Goal: Task Accomplishment & Management: Complete application form

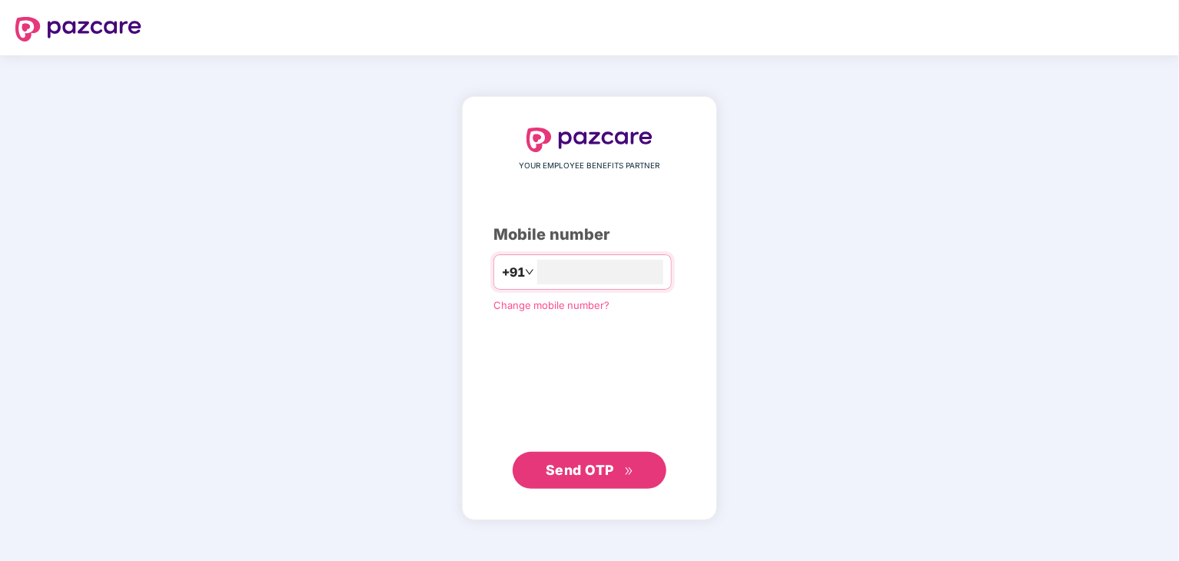
type input "**********"
click at [607, 478] on span "Send OTP" at bounding box center [590, 470] width 88 height 22
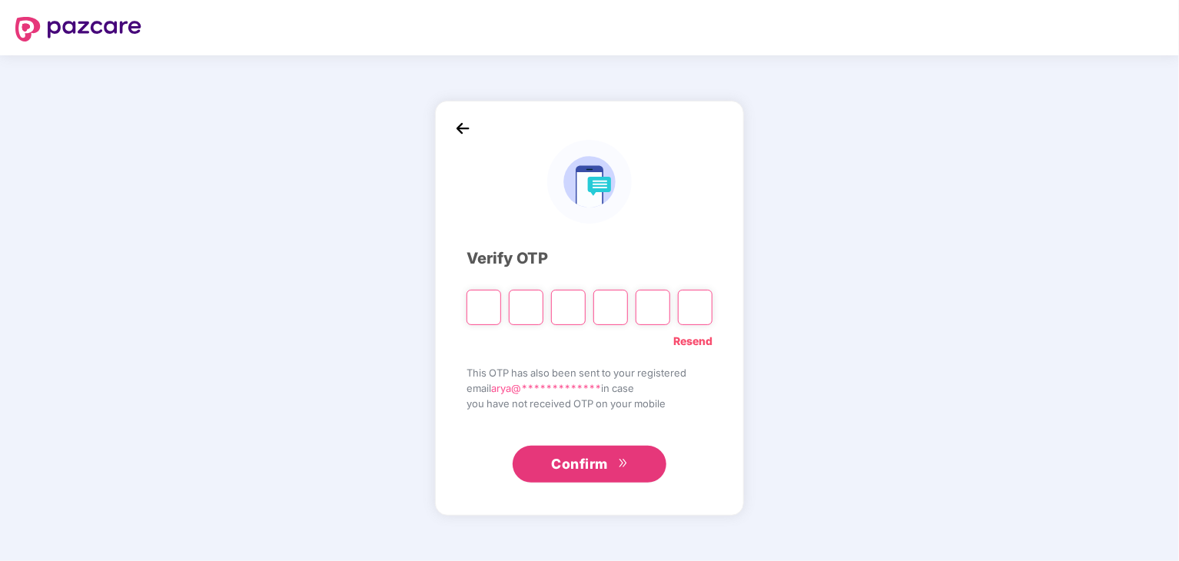
type input "*"
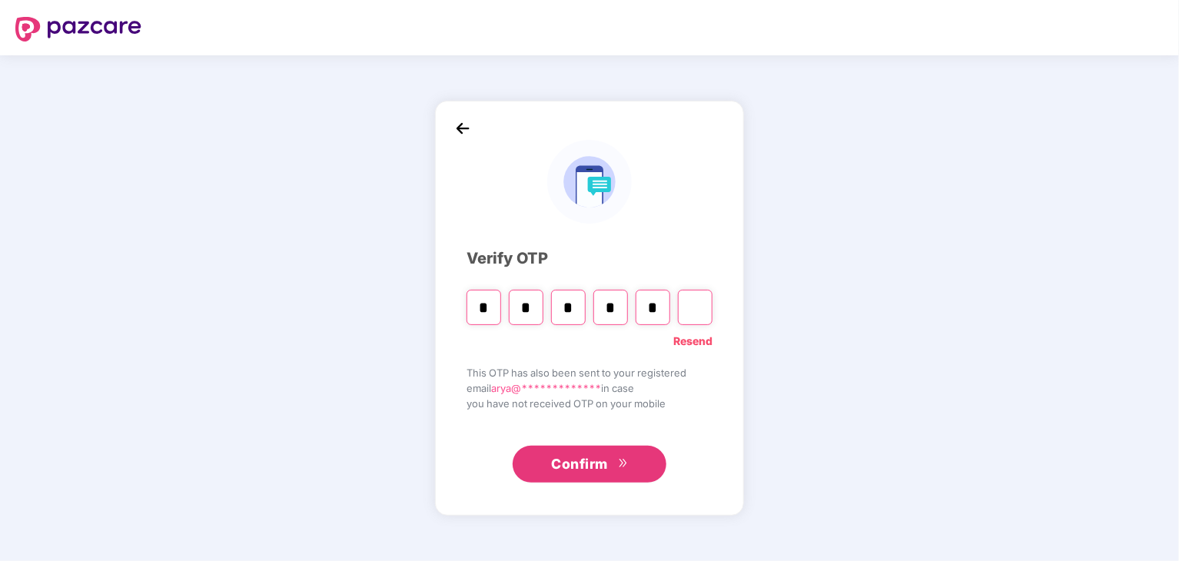
type input "*"
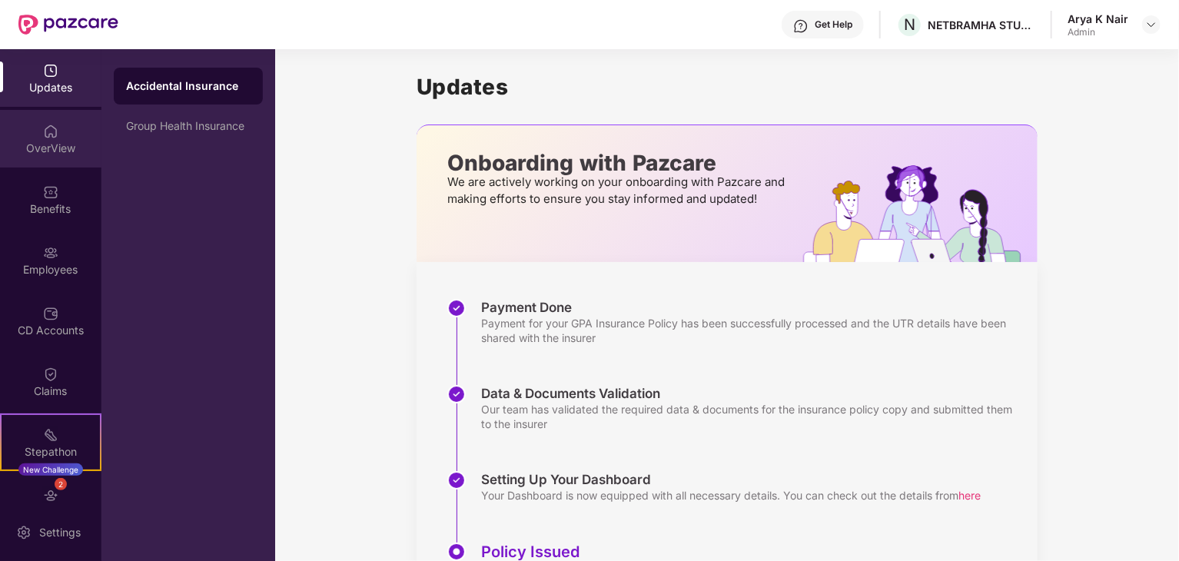
click at [86, 141] on div "OverView" at bounding box center [50, 148] width 101 height 15
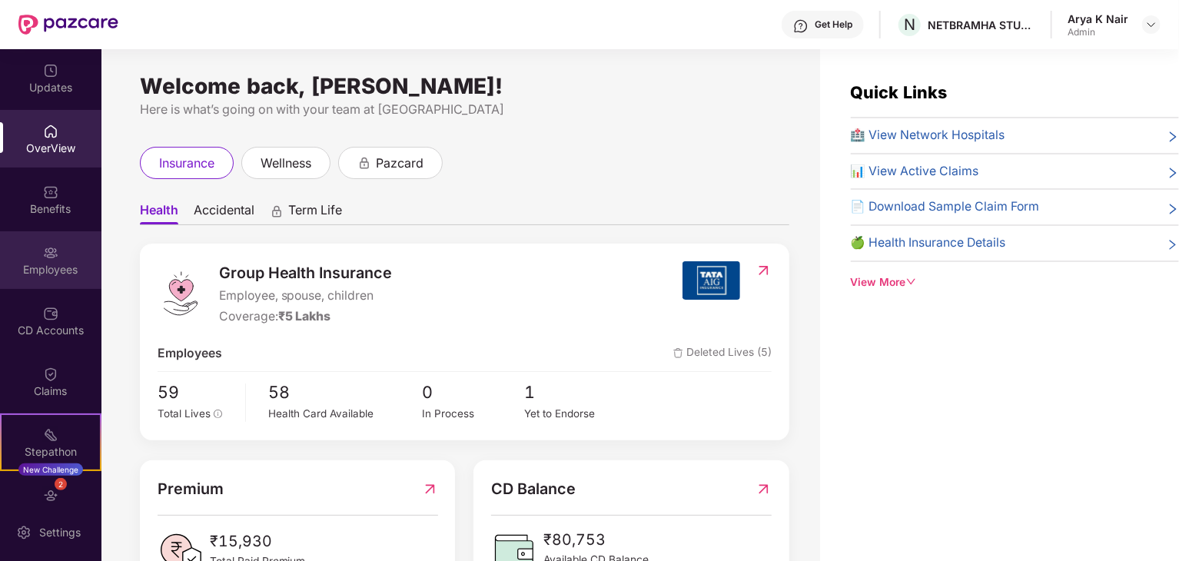
click at [42, 275] on div "Employees" at bounding box center [50, 269] width 101 height 15
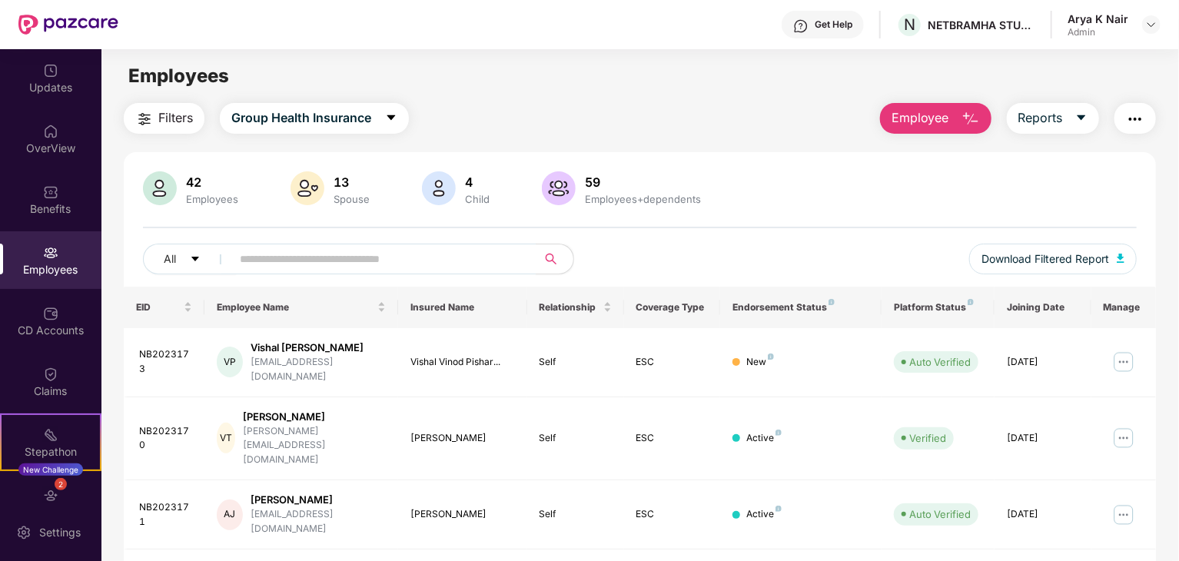
click at [928, 118] on span "Employee" at bounding box center [921, 117] width 58 height 19
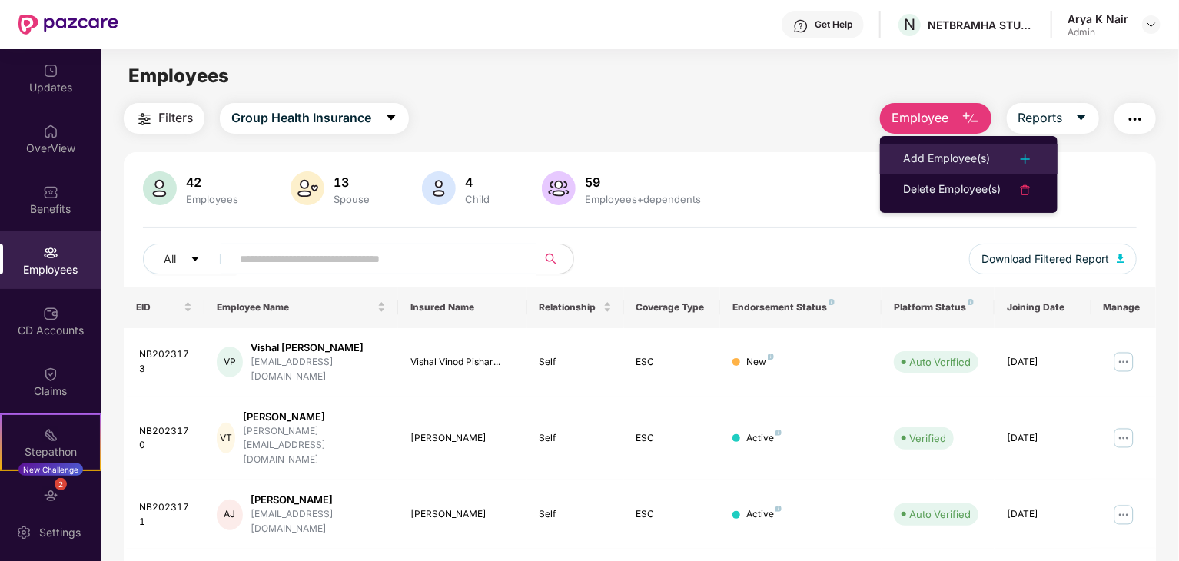
click at [954, 148] on li "Add Employee(s)" at bounding box center [969, 159] width 178 height 31
